Goal: Communication & Community: Share content

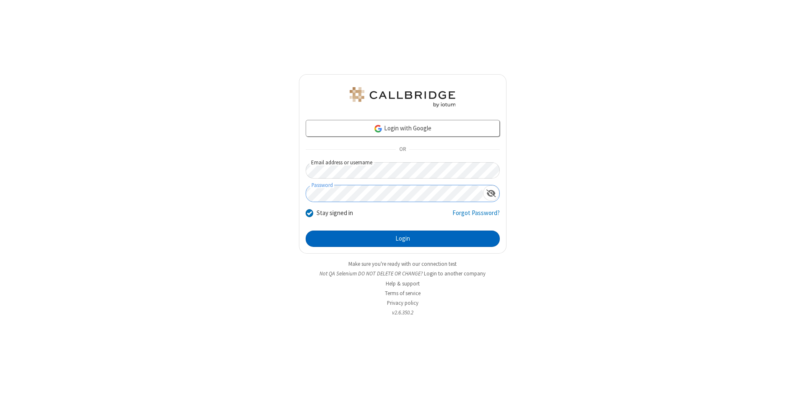
click at [403, 239] on button "Login" at bounding box center [403, 239] width 194 height 17
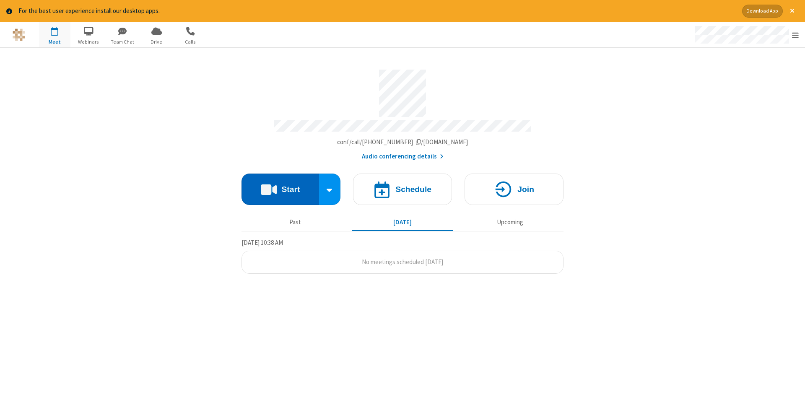
click at [280, 186] on button "Start" at bounding box center [281, 189] width 78 height 31
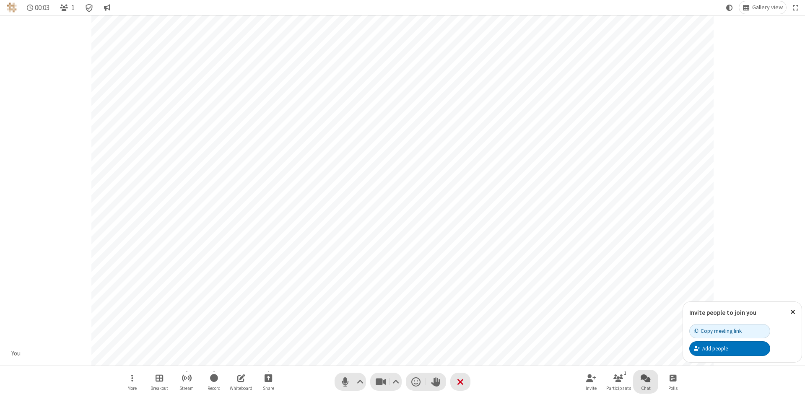
click at [646, 378] on span "Open chat" at bounding box center [646, 378] width 10 height 10
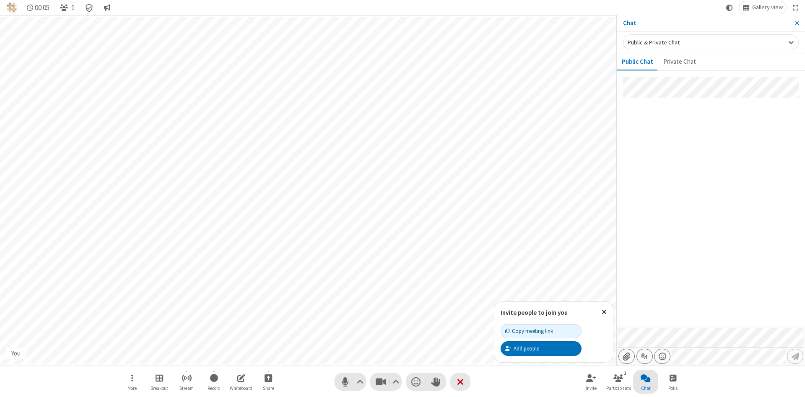
type input "C:\fakepath\doc_test.docx"
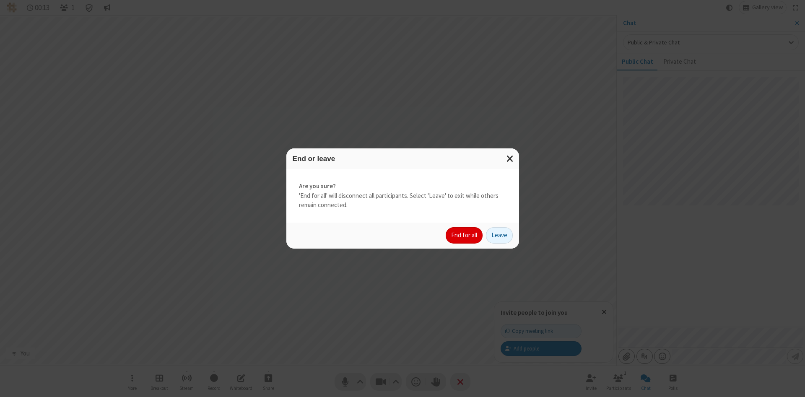
click at [465, 235] on button "End for all" at bounding box center [464, 235] width 37 height 17
